Goal: Information Seeking & Learning: Compare options

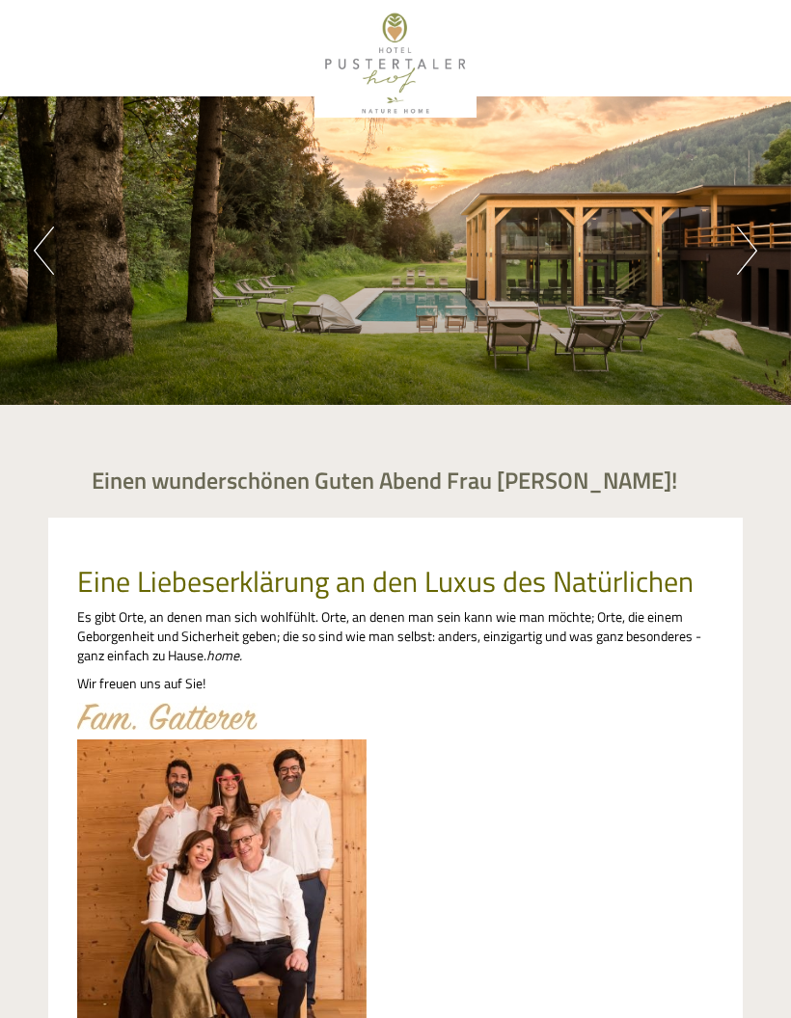
scroll to position [1228, 0]
click at [738, 264] on button "Next" at bounding box center [747, 251] width 20 height 48
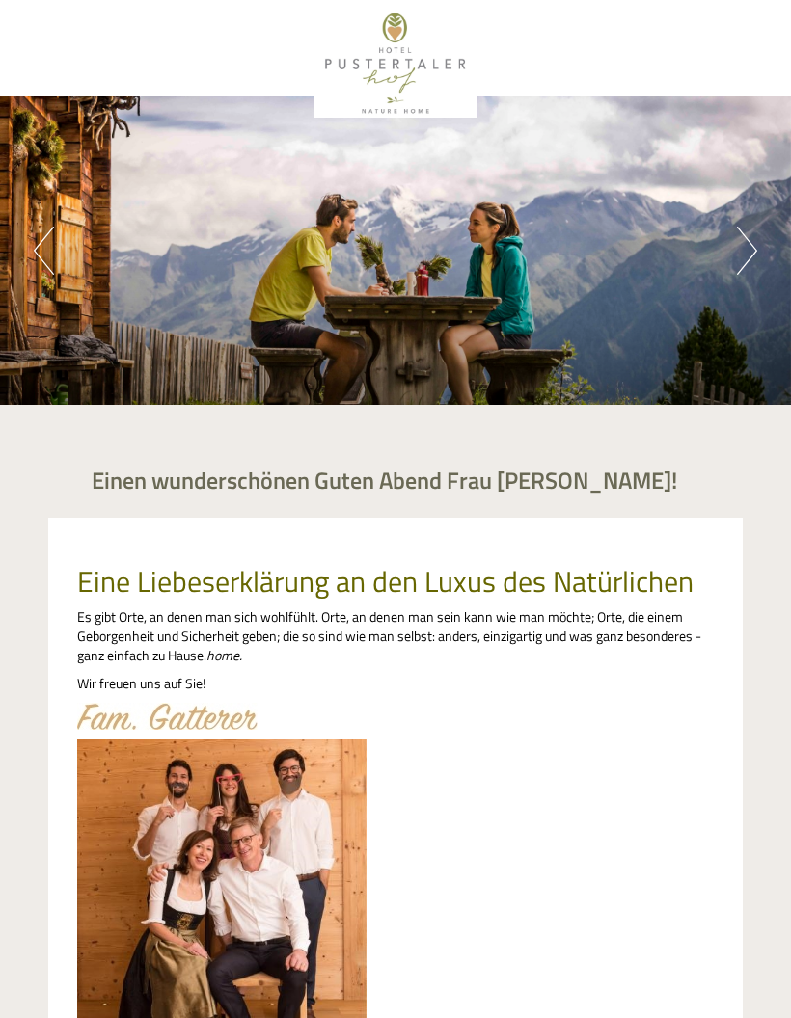
click at [720, 262] on div "Previous Next 1 2 3 4" at bounding box center [395, 250] width 791 height 309
click at [732, 261] on div "Previous Next 1 2 3 4" at bounding box center [395, 250] width 791 height 309
click at [750, 247] on button "Next" at bounding box center [747, 251] width 20 height 48
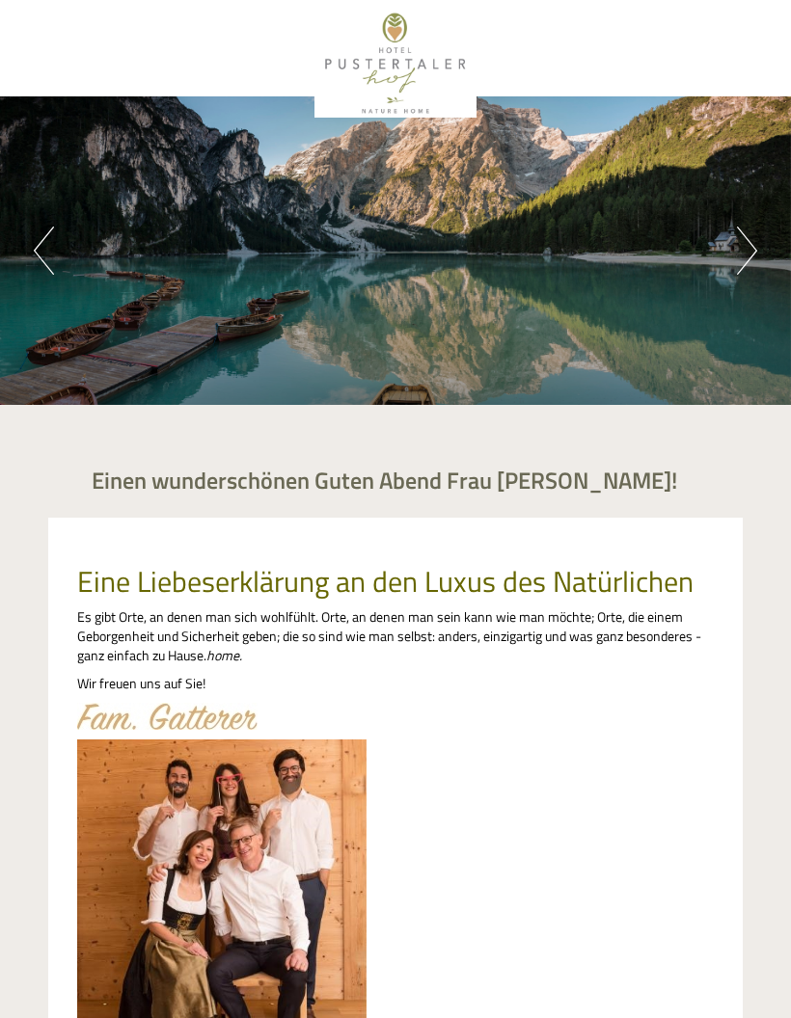
click at [737, 255] on button "Next" at bounding box center [747, 251] width 20 height 48
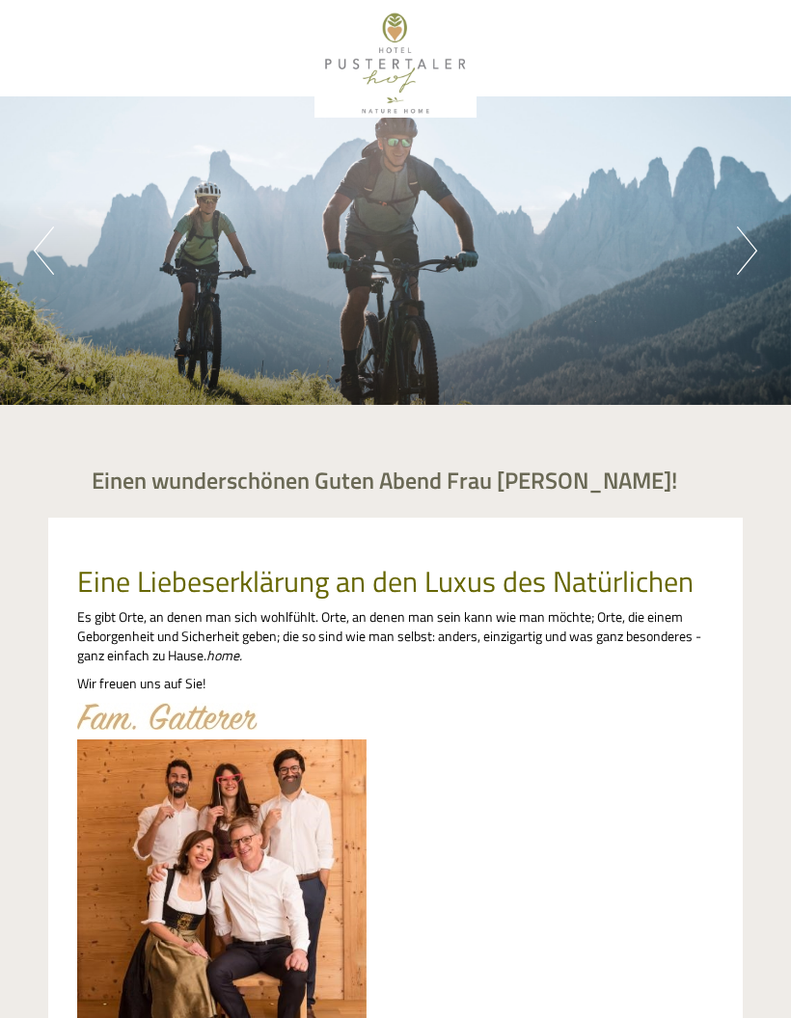
click at [733, 255] on div "Previous Next 1 2 3 4" at bounding box center [395, 250] width 791 height 309
click at [745, 245] on button "Next" at bounding box center [747, 251] width 20 height 48
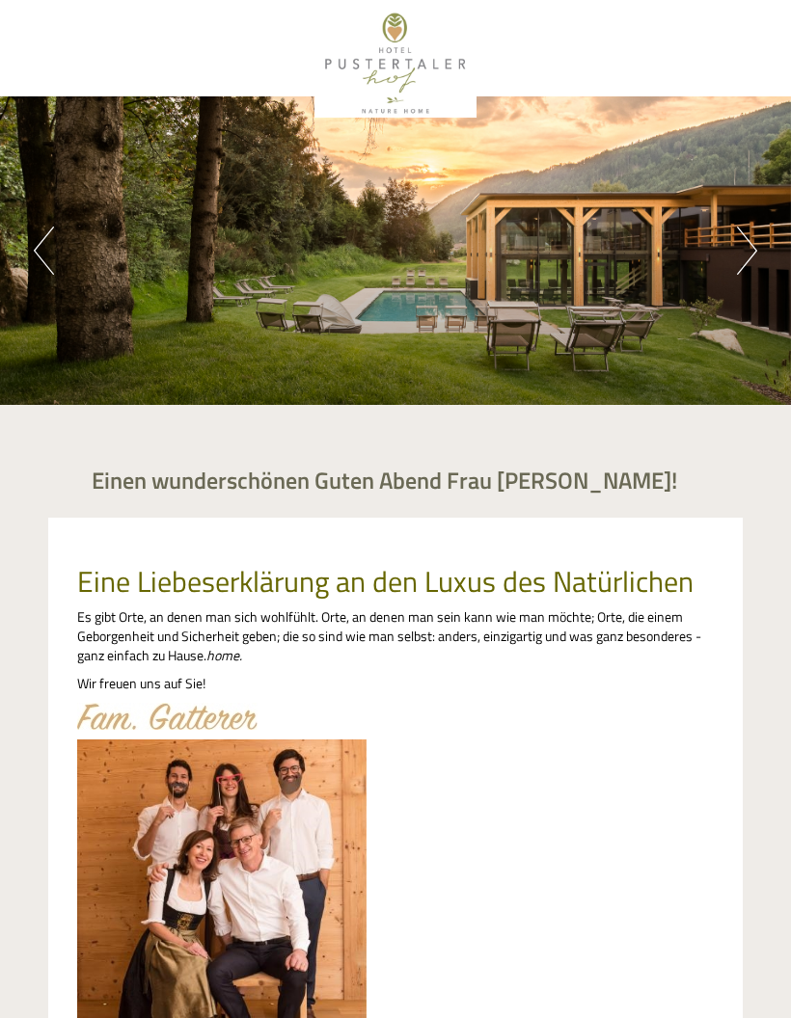
click at [738, 252] on button "Next" at bounding box center [747, 251] width 20 height 48
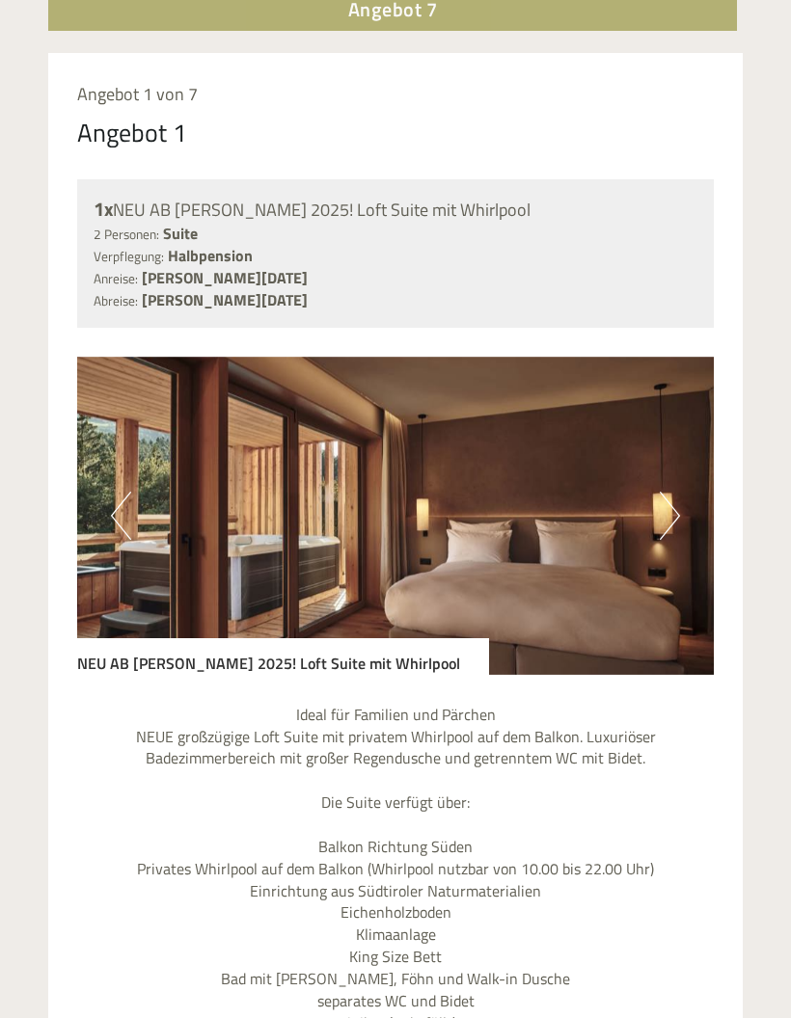
scroll to position [1666, 0]
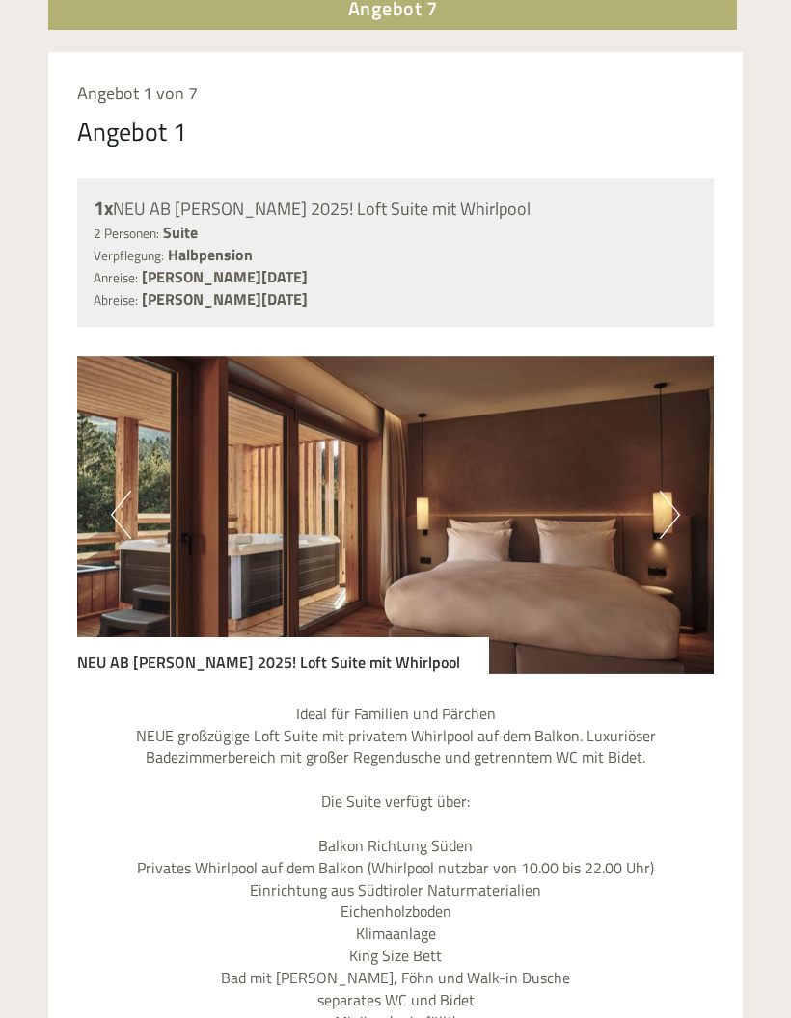
click at [666, 516] on button "Next" at bounding box center [669, 515] width 20 height 48
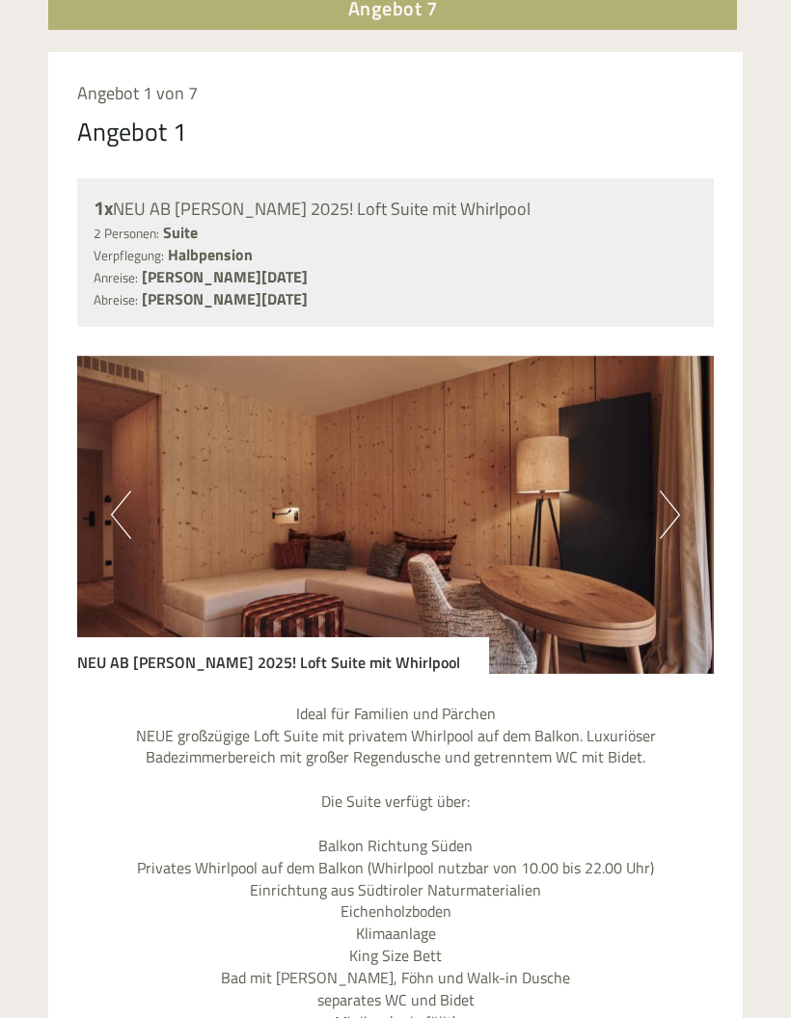
click at [674, 509] on button "Next" at bounding box center [669, 515] width 20 height 48
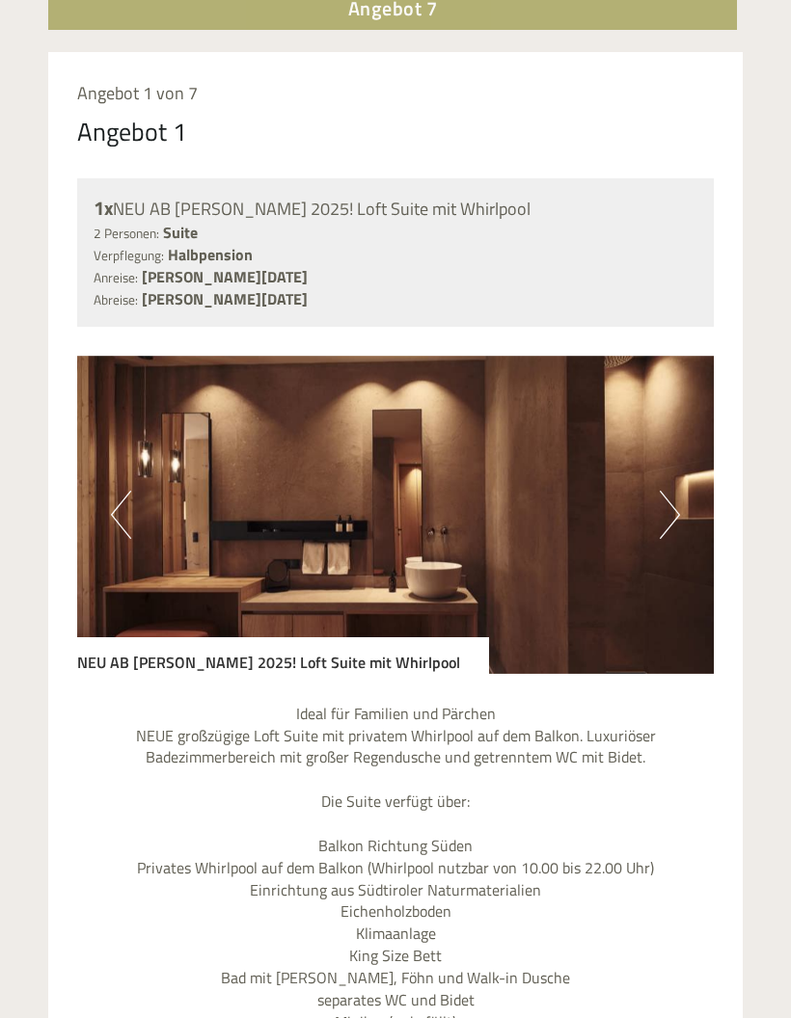
click at [665, 515] on button "Next" at bounding box center [669, 515] width 20 height 48
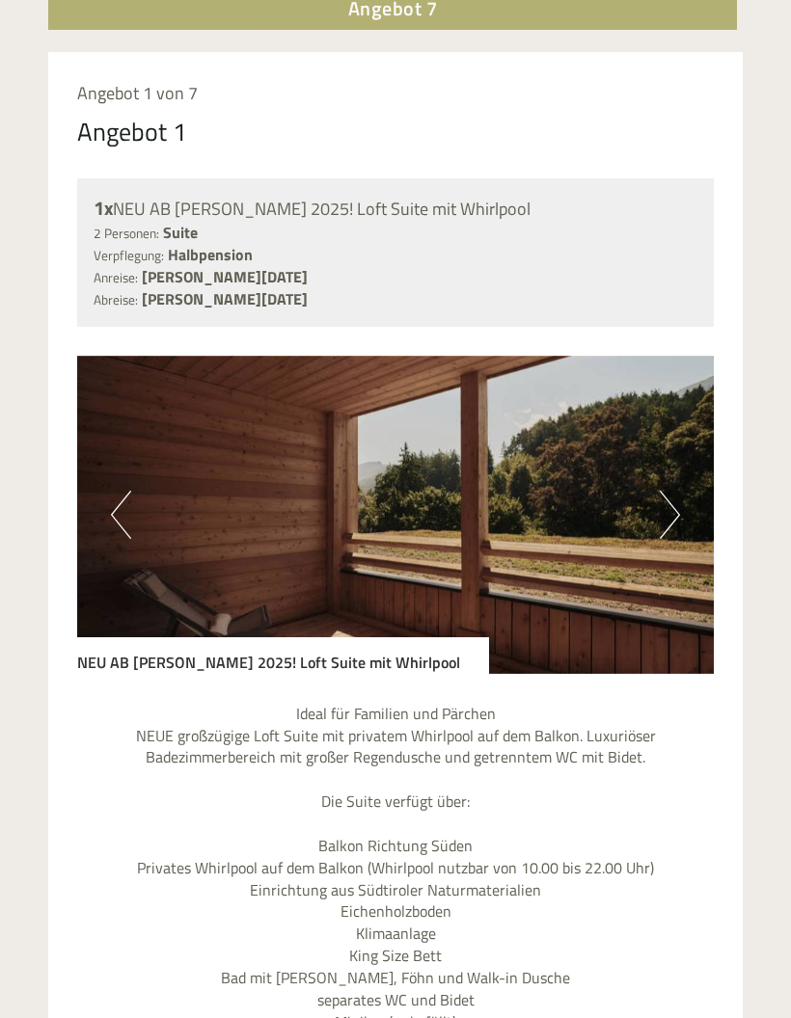
click at [675, 511] on button "Next" at bounding box center [669, 515] width 20 height 48
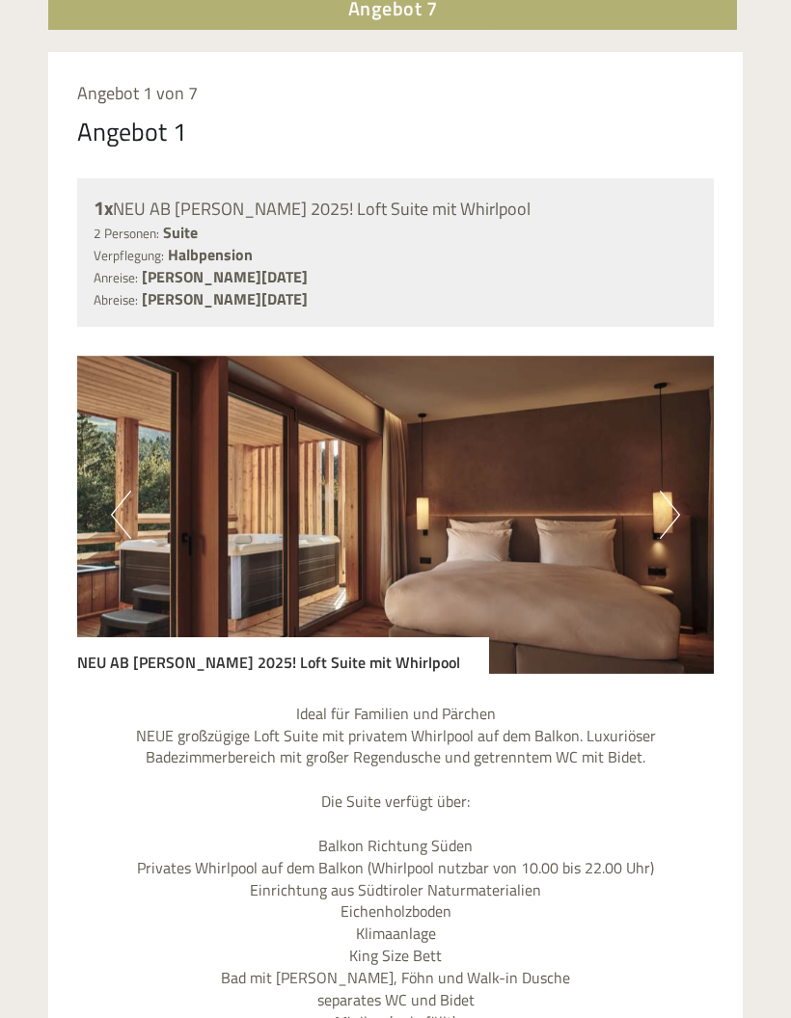
click at [683, 505] on img at bounding box center [395, 515] width 636 height 318
click at [670, 515] on button "Next" at bounding box center [669, 515] width 20 height 48
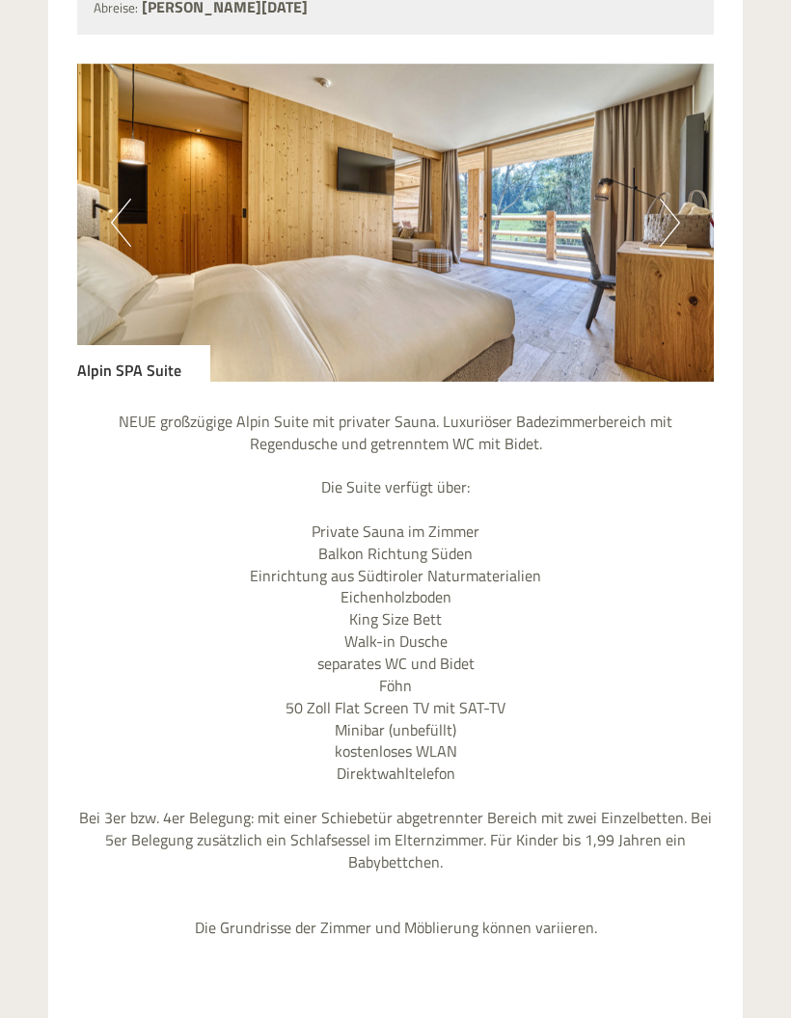
scroll to position [3674, 0]
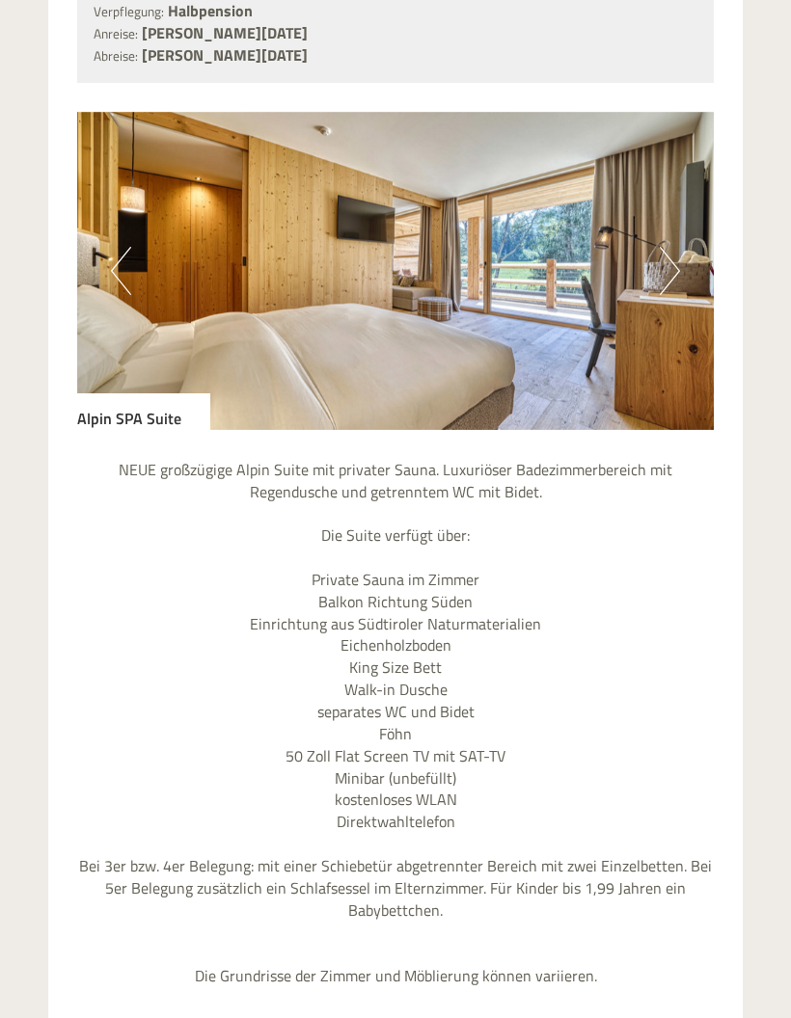
click at [672, 247] on button "Next" at bounding box center [669, 271] width 20 height 48
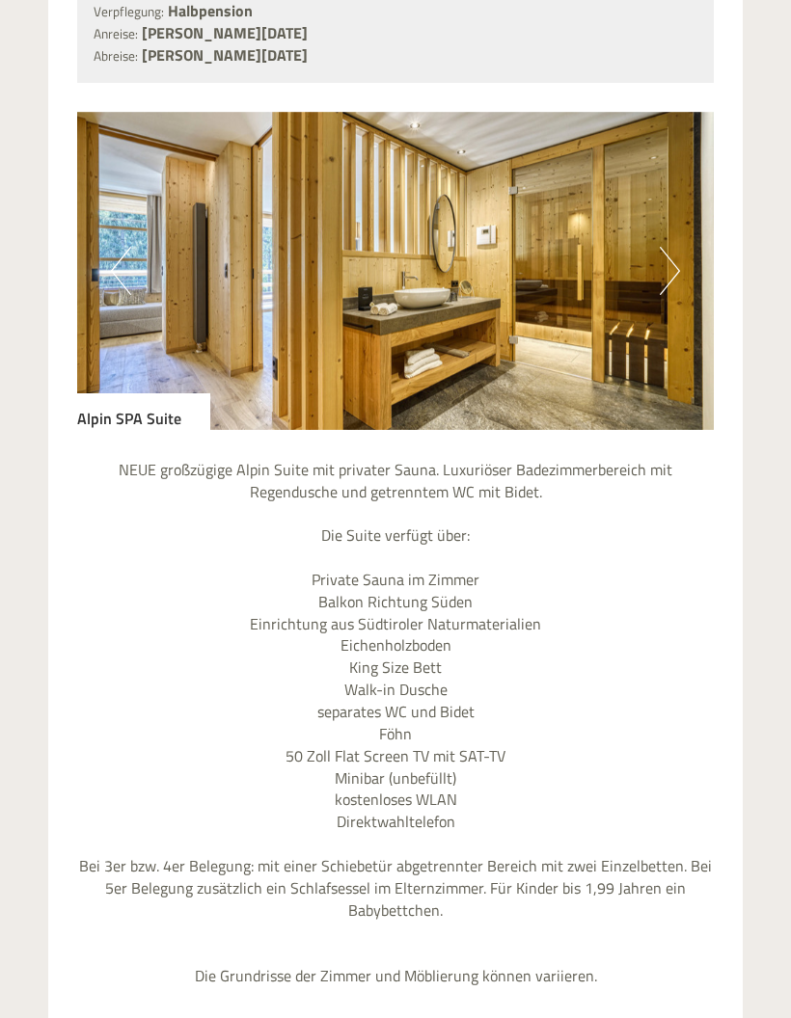
click at [660, 247] on button "Next" at bounding box center [669, 271] width 20 height 48
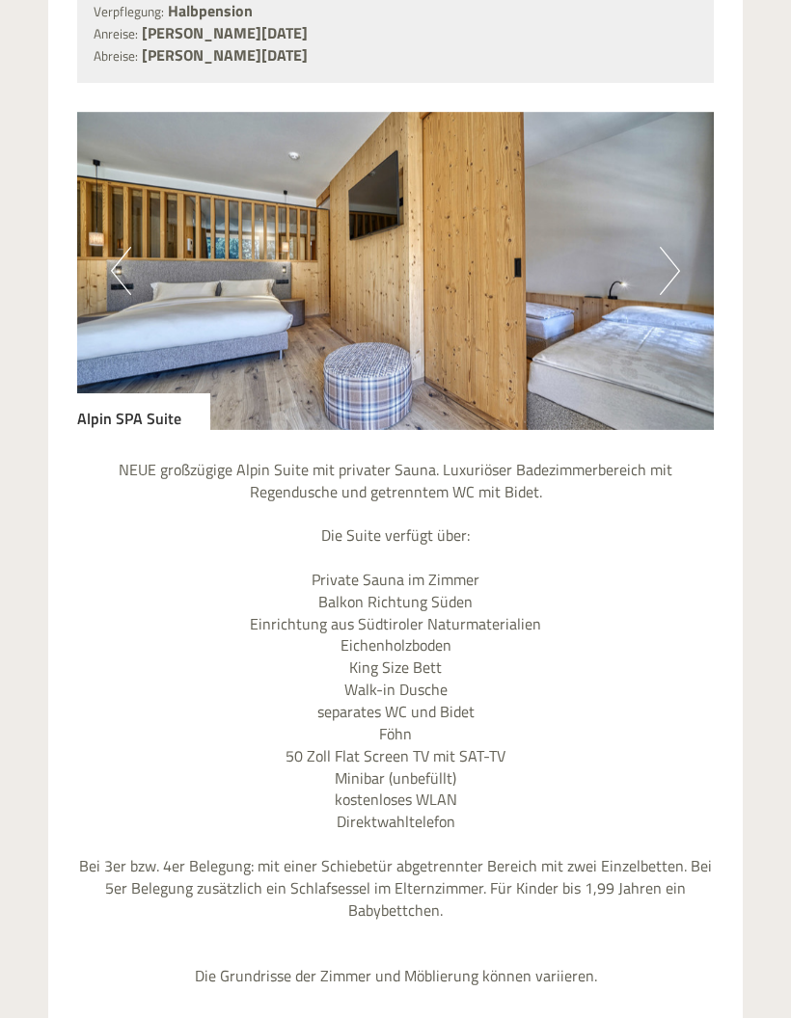
click at [663, 247] on button "Next" at bounding box center [669, 271] width 20 height 48
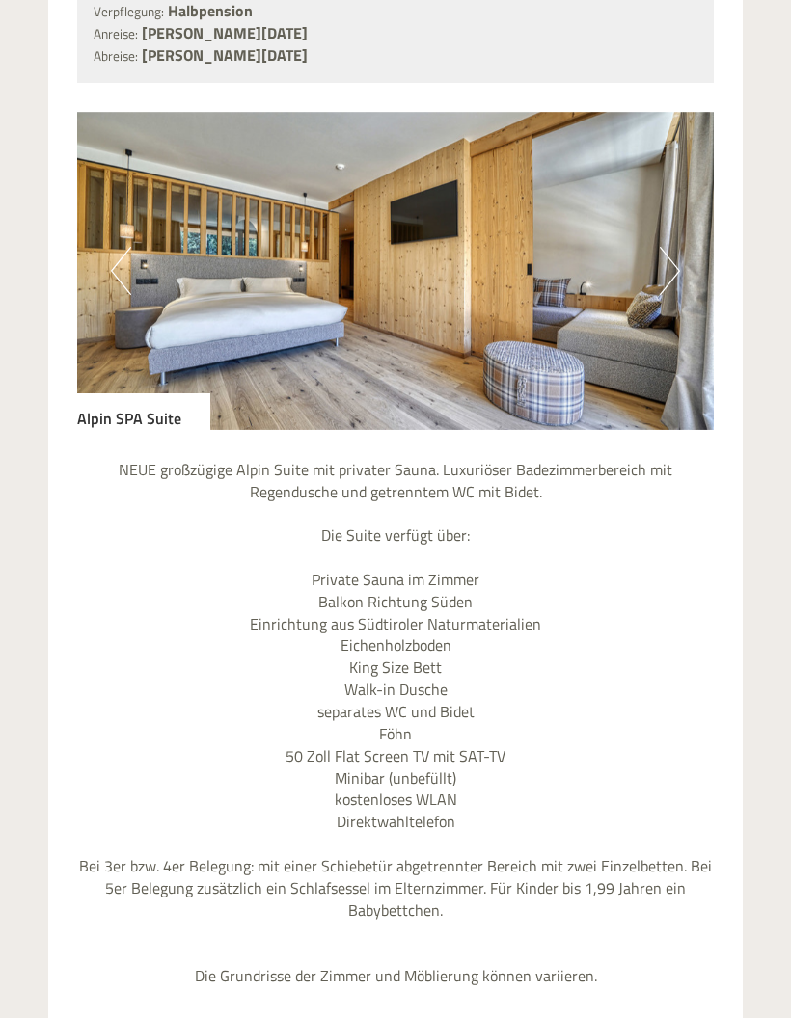
click at [758, 335] on div "Einen wunderschönen Guten Abend Frau [PERSON_NAME]! Eine Liebeserklärung an den…" at bounding box center [395, 425] width 791 height 7388
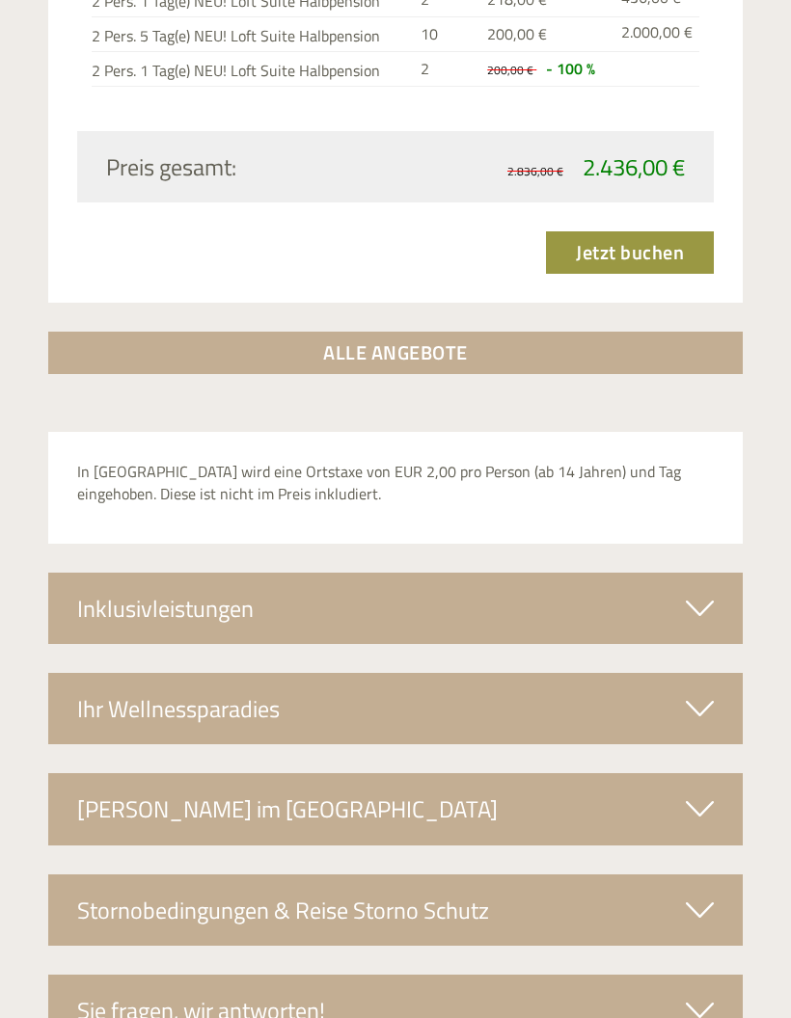
scroll to position [6479, 0]
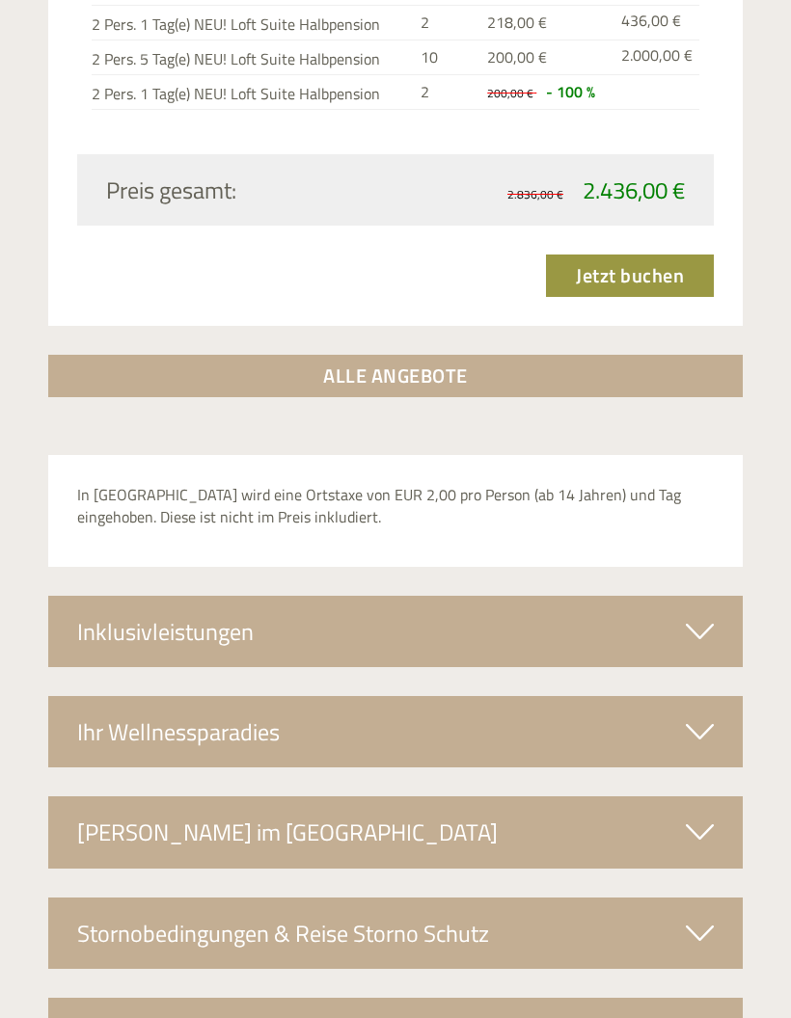
click at [429, 355] on link "ALLE ANGEBOTE" at bounding box center [395, 376] width 694 height 42
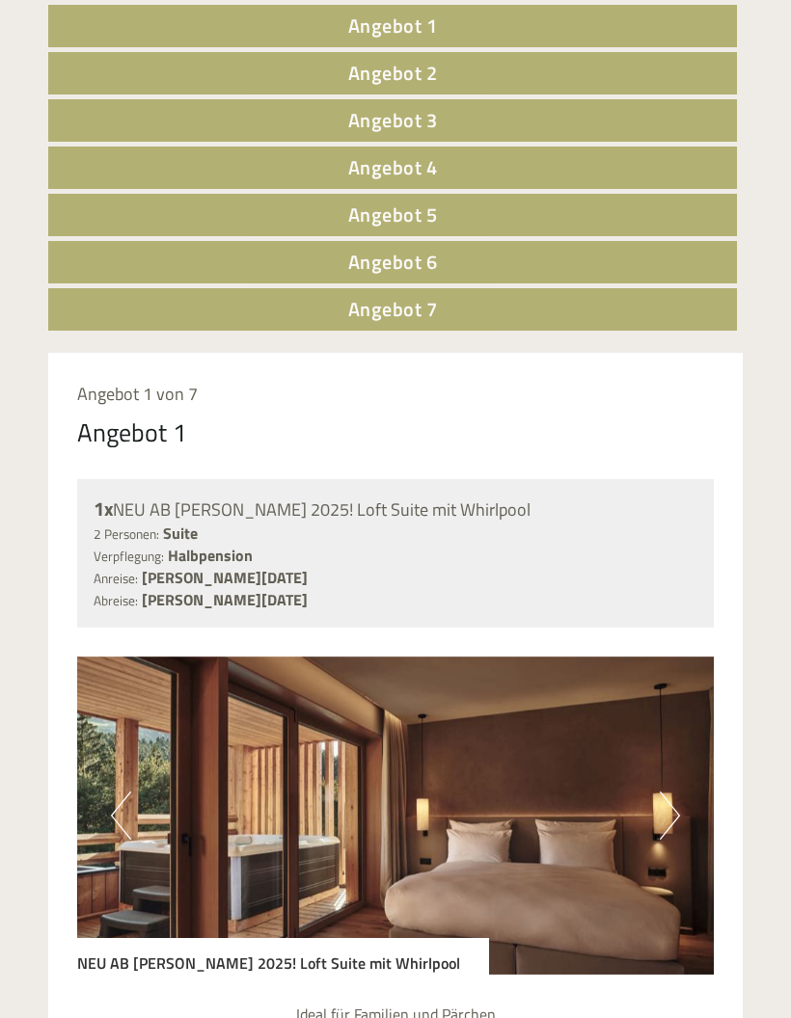
click at [421, 324] on link "Angebot 7" at bounding box center [392, 309] width 688 height 42
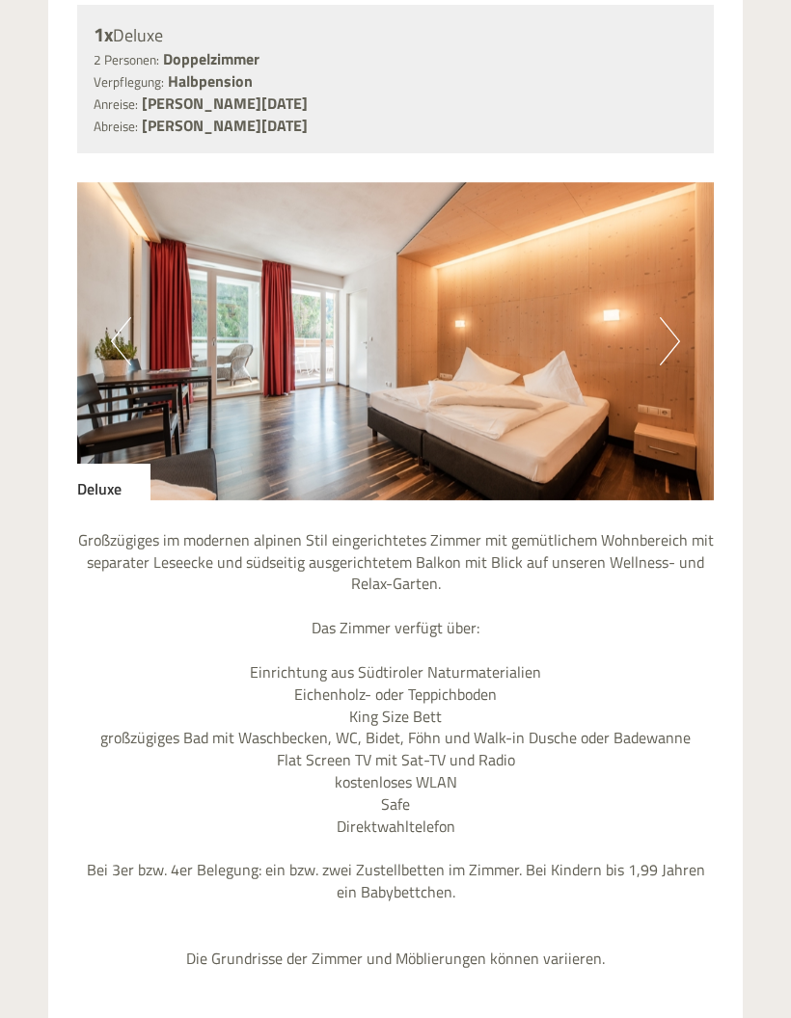
click at [659, 347] on button "Next" at bounding box center [669, 342] width 20 height 48
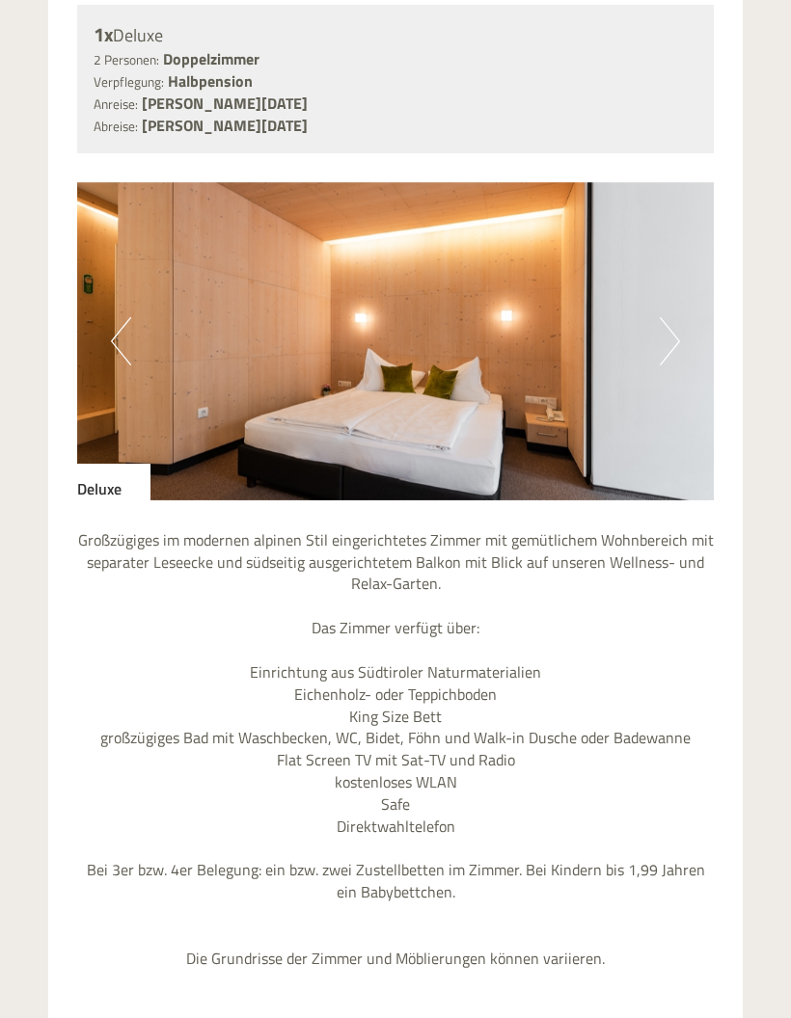
click at [667, 352] on button "Next" at bounding box center [669, 341] width 20 height 48
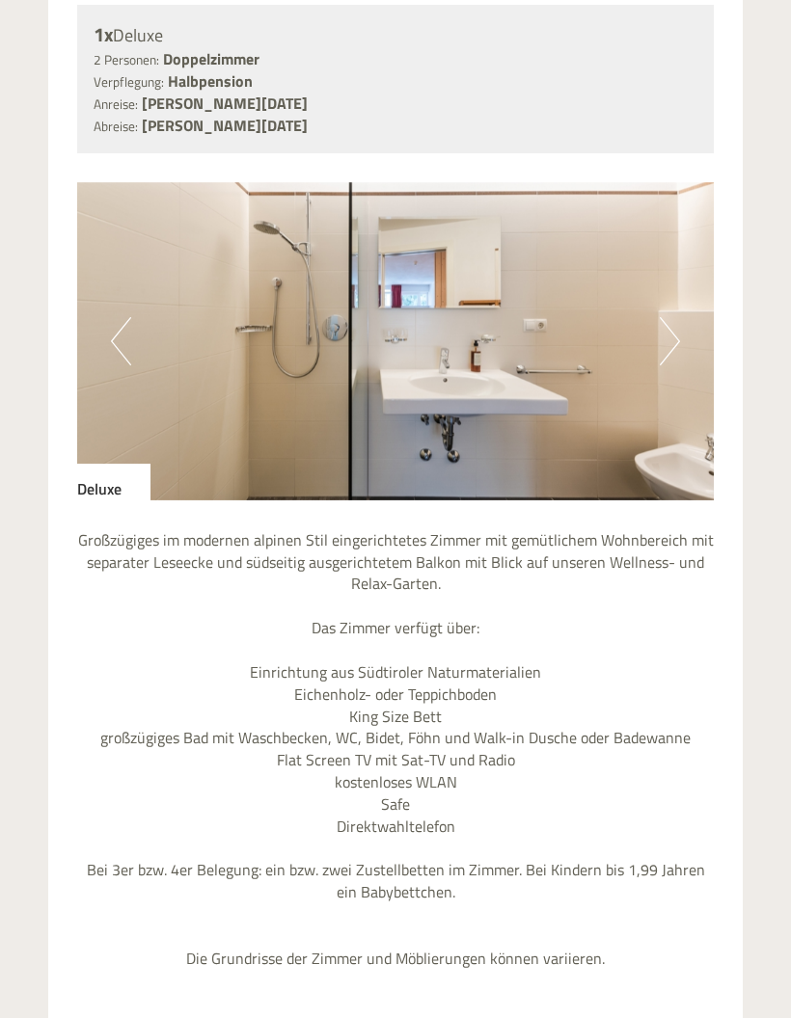
click at [680, 347] on img at bounding box center [395, 341] width 636 height 318
click at [658, 354] on img at bounding box center [395, 341] width 636 height 318
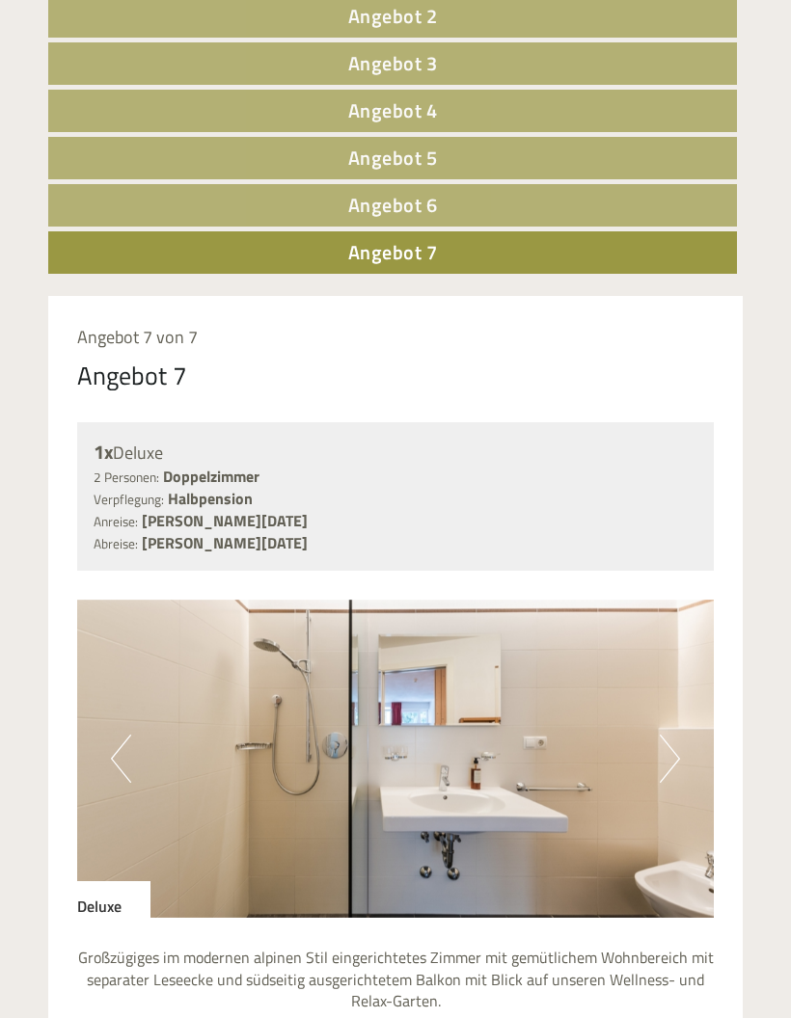
click at [445, 209] on link "Angebot 6" at bounding box center [392, 205] width 688 height 42
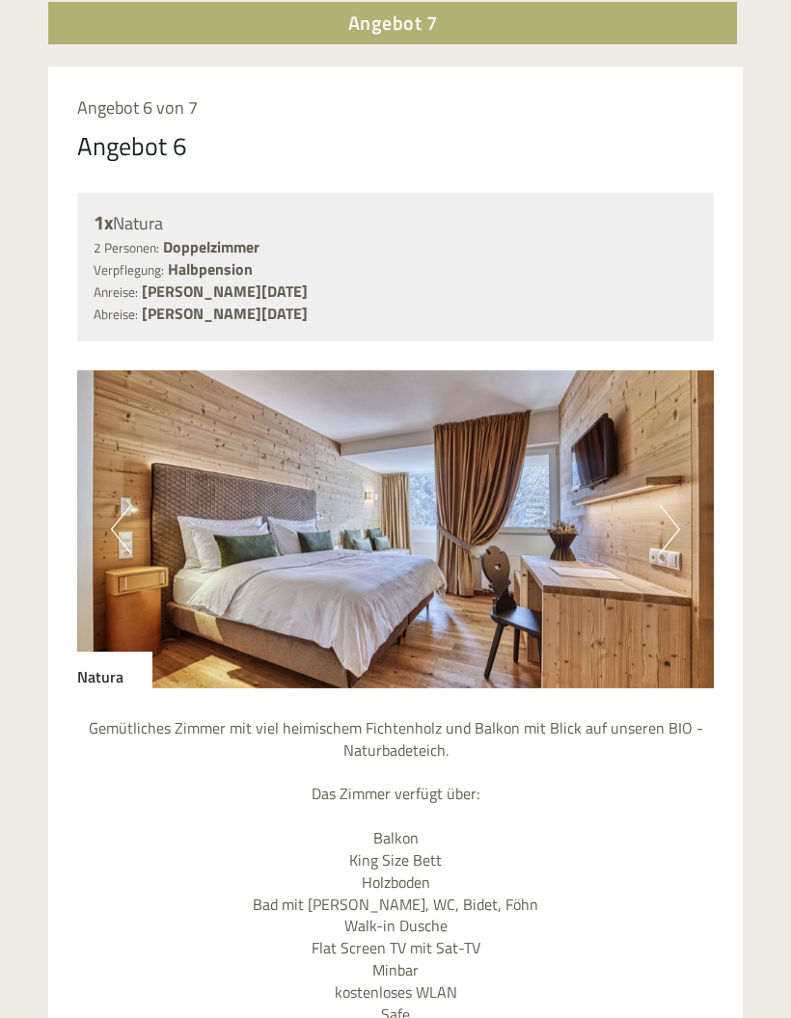
scroll to position [1651, 0]
click at [665, 527] on button "Next" at bounding box center [669, 529] width 20 height 48
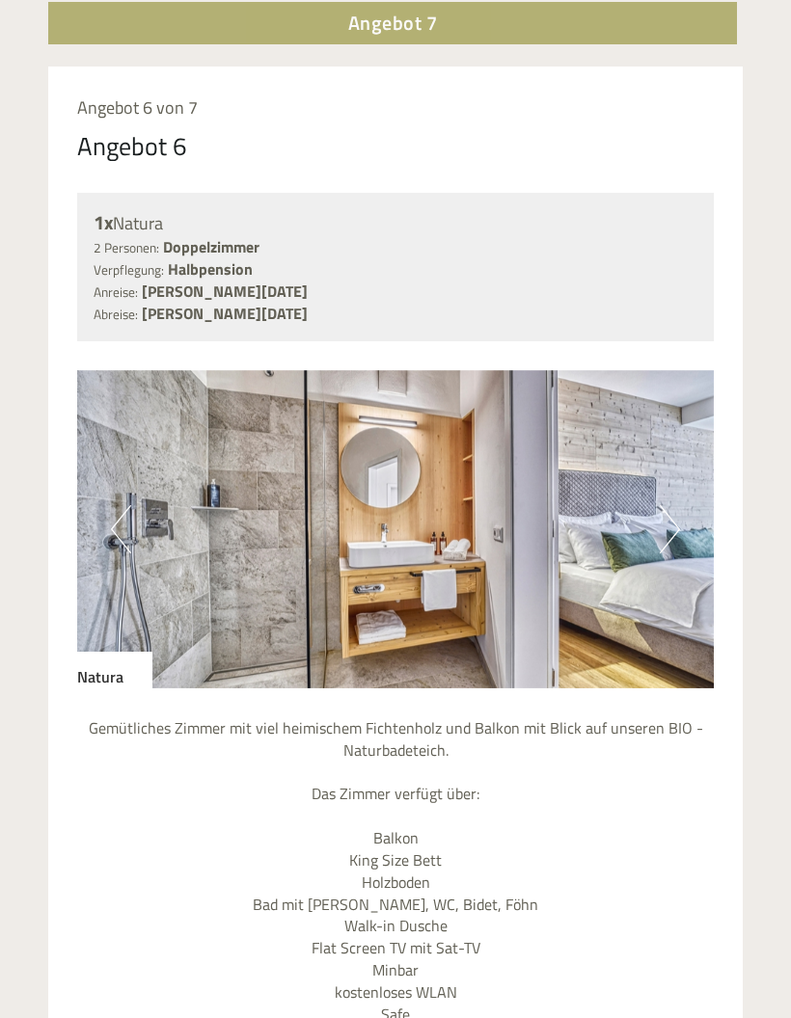
click at [667, 525] on button "Next" at bounding box center [669, 529] width 20 height 48
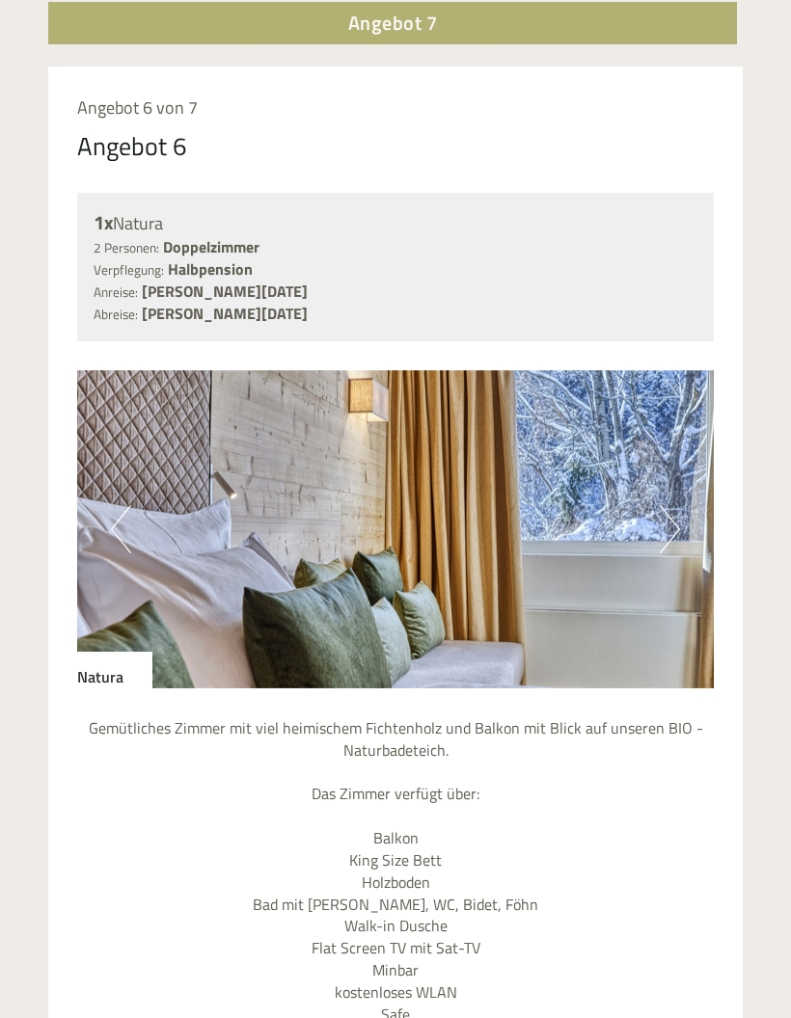
click at [670, 529] on button "Next" at bounding box center [669, 529] width 20 height 48
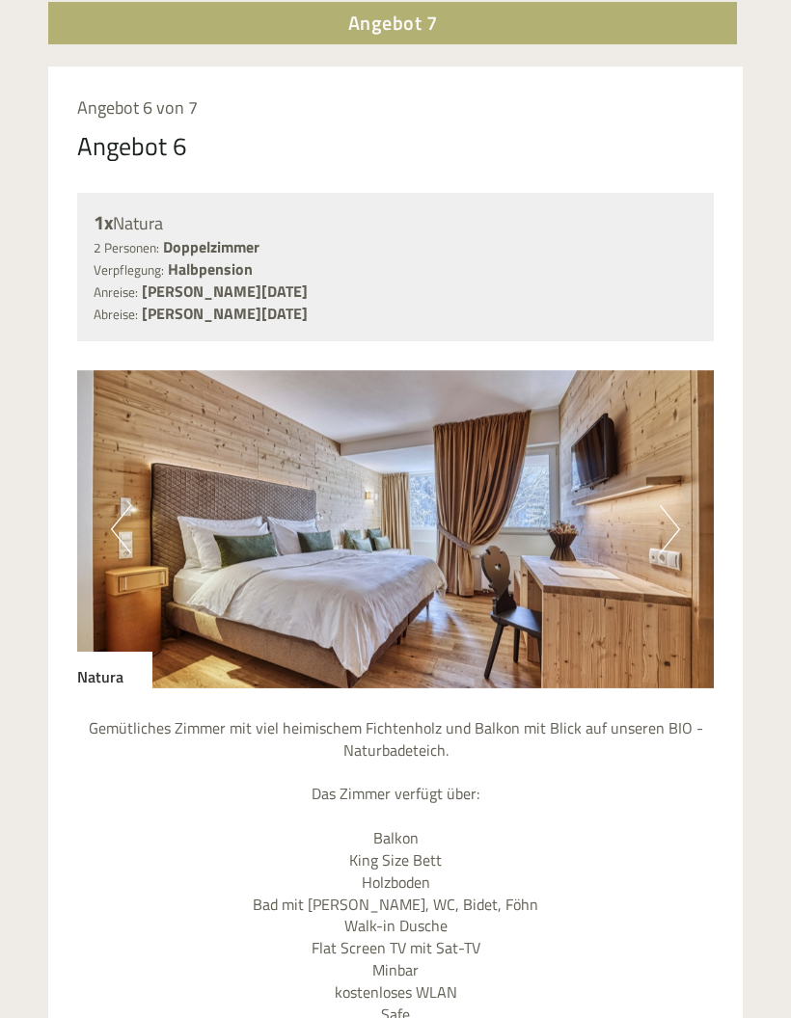
click at [666, 531] on button "Next" at bounding box center [669, 529] width 20 height 48
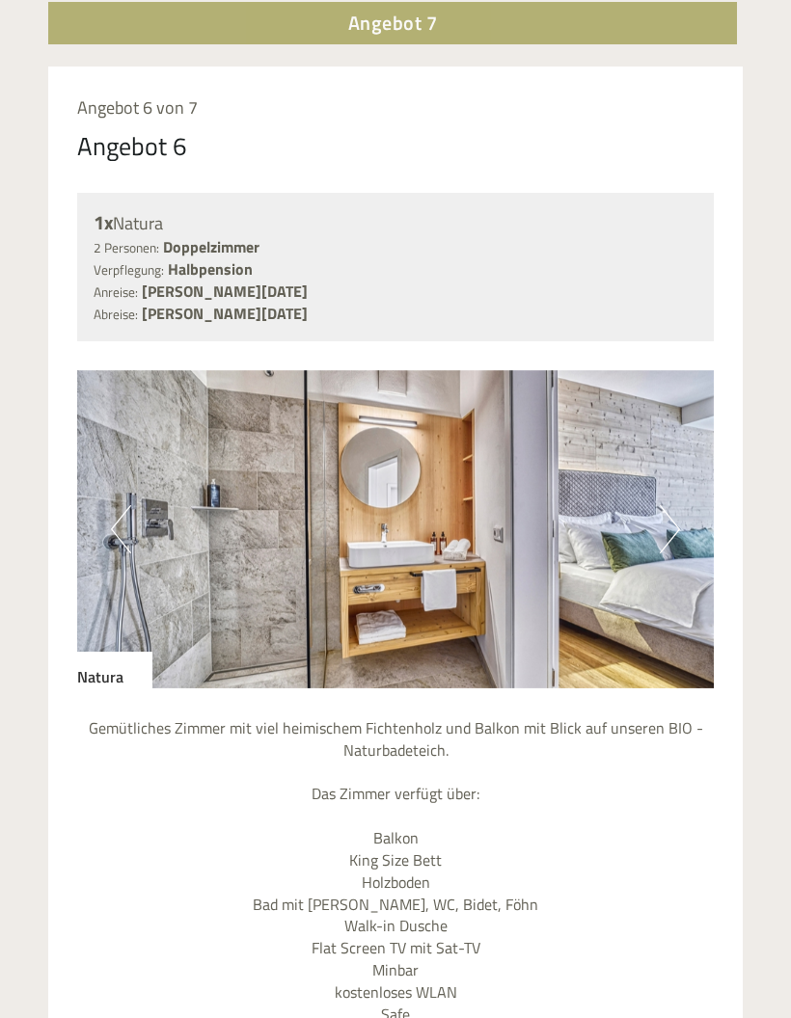
click at [671, 521] on button "Next" at bounding box center [669, 529] width 20 height 48
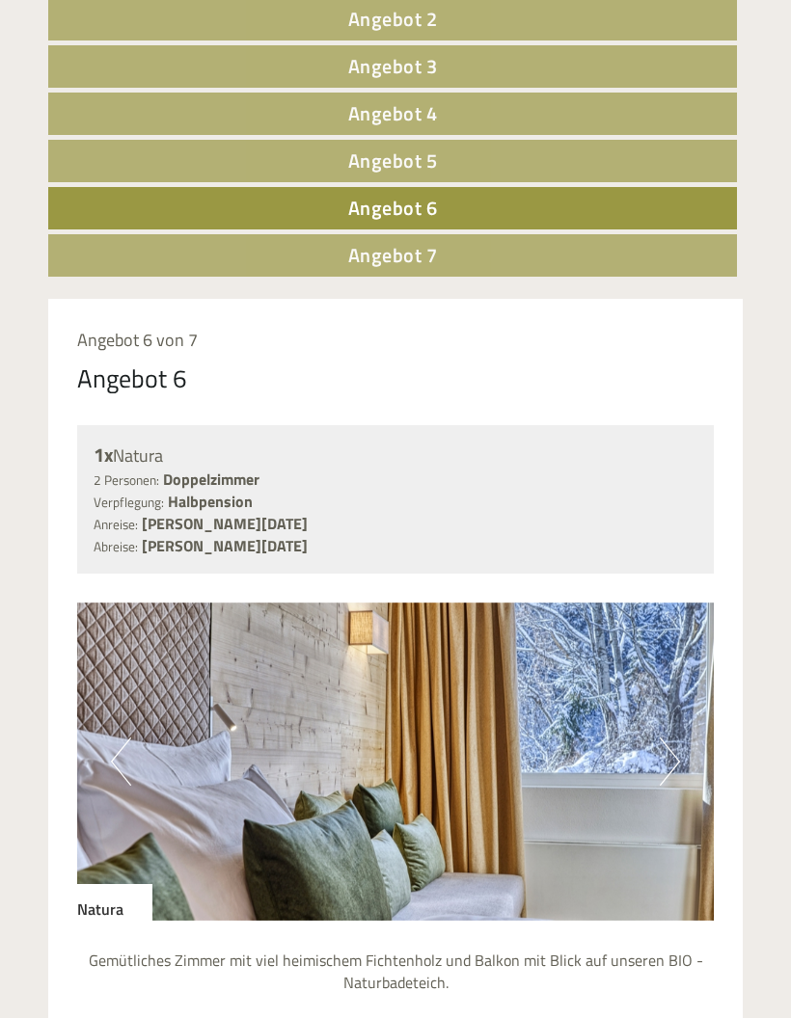
scroll to position [1342, 0]
